Goal: Task Accomplishment & Management: Manage account settings

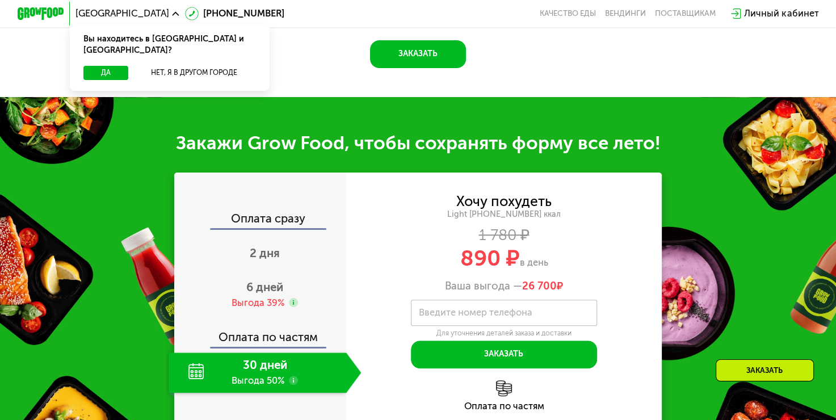
scroll to position [950, 0]
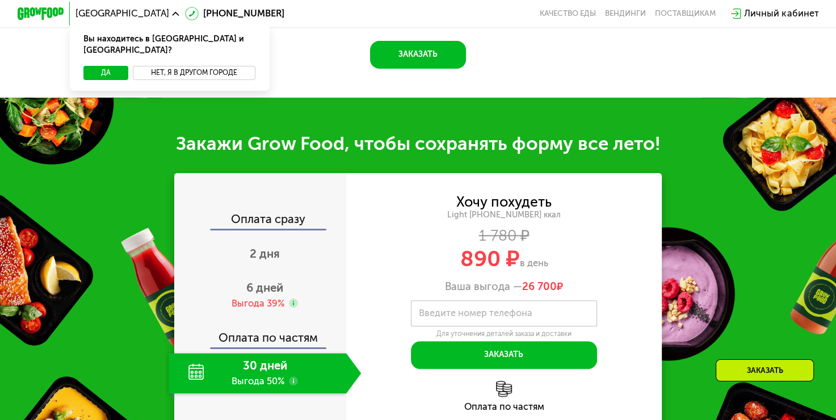
click at [205, 66] on button "Нет, я в другом городе" at bounding box center [194, 73] width 123 height 14
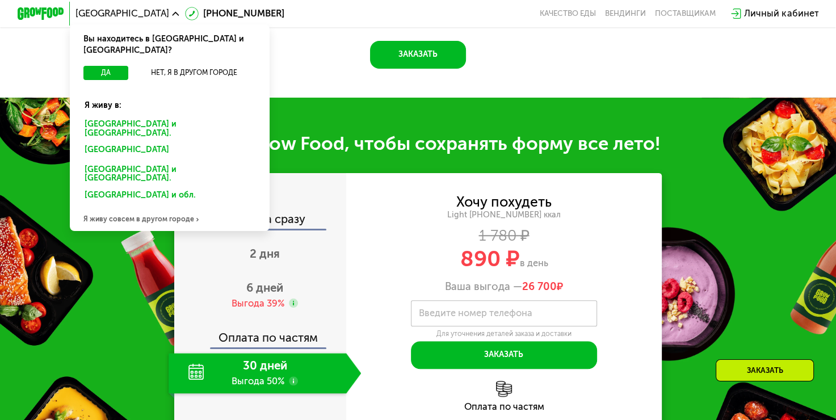
click at [148, 142] on div "[GEOGRAPHIC_DATA] и [GEOGRAPHIC_DATA]." at bounding box center [167, 151] width 181 height 19
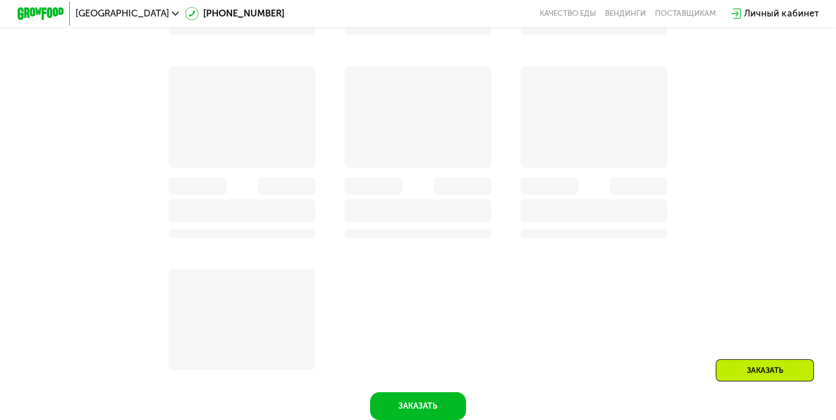
scroll to position [1202, 0]
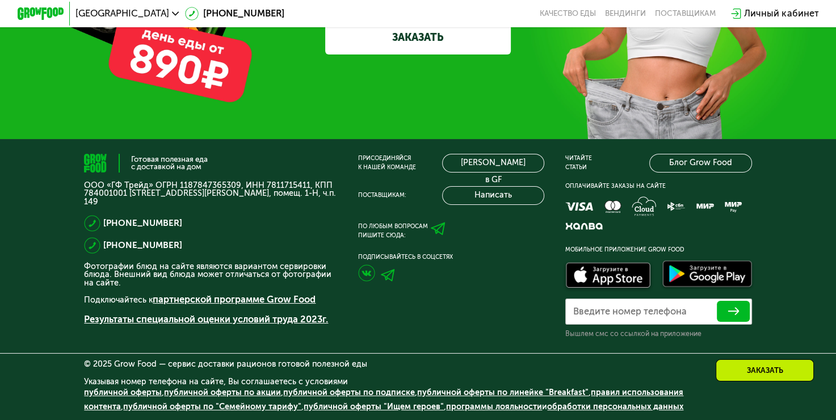
scroll to position [3515, 0]
